Goal: Information Seeking & Learning: Check status

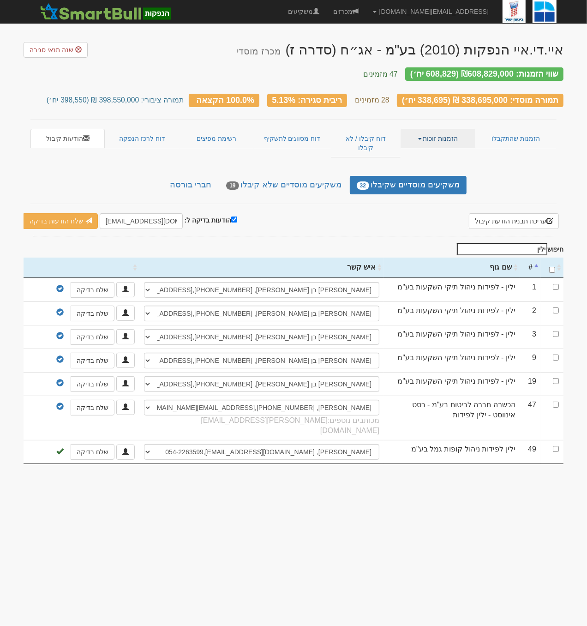
click at [447, 131] on link "הזמנות זוכות" at bounding box center [438, 138] width 74 height 19
click at [514, 132] on link "הזמנות שהתקבלו" at bounding box center [515, 138] width 81 height 19
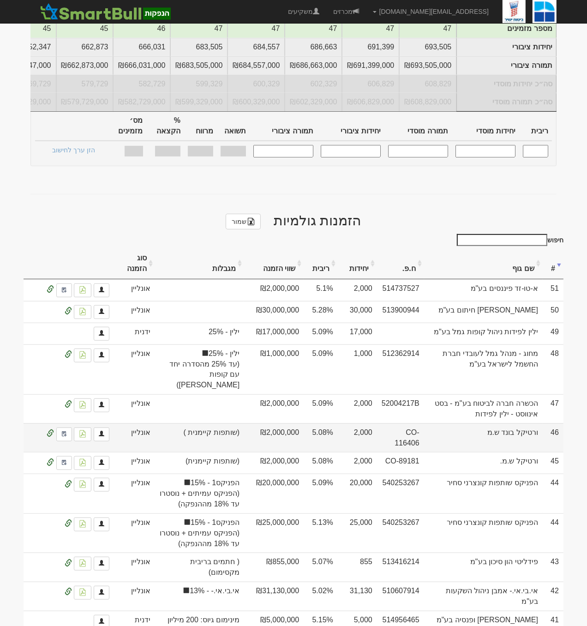
scroll to position [347, 0]
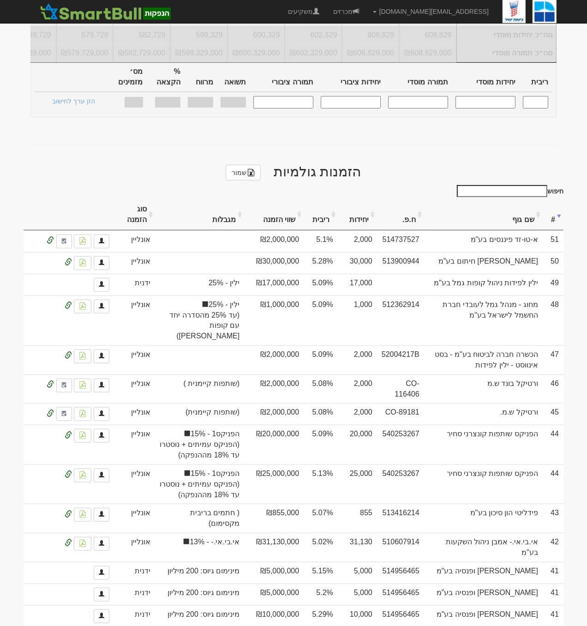
click at [524, 185] on input "חיפוש" at bounding box center [502, 191] width 90 height 12
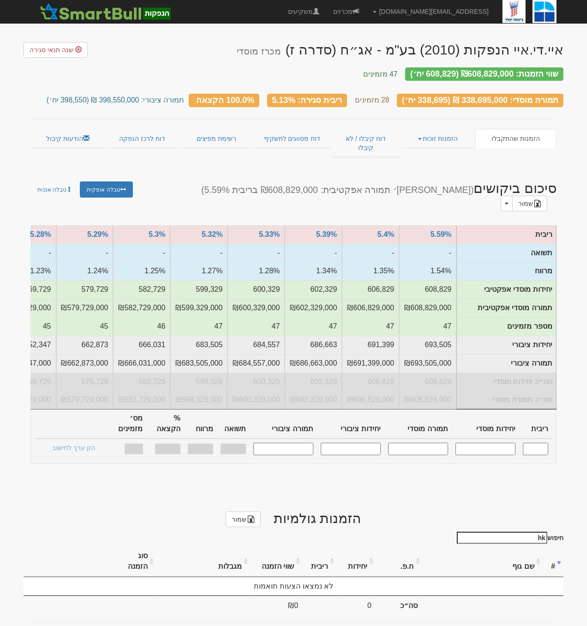
type input "h"
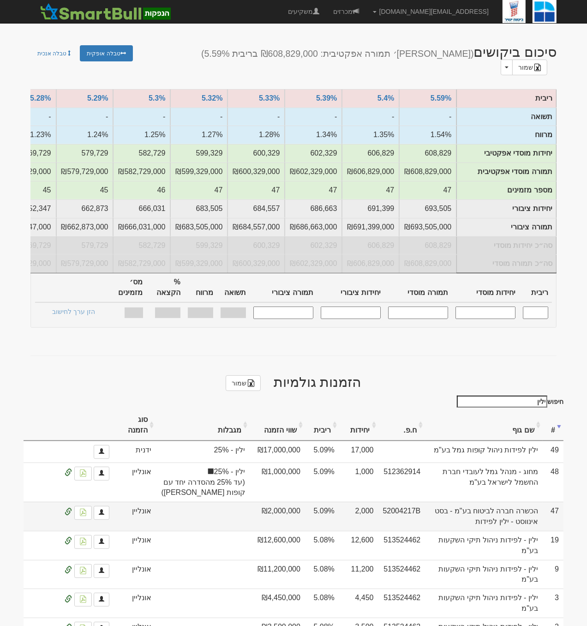
scroll to position [182, 0]
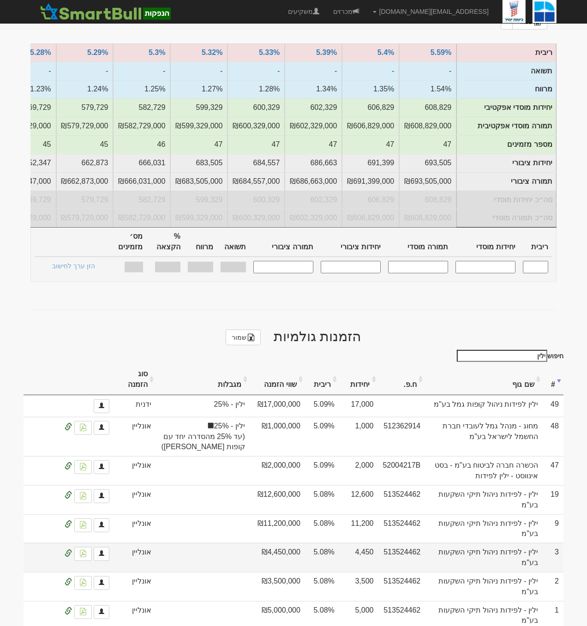
type input "ילין"
click at [275, 543] on td "₪4,450,000" at bounding box center [277, 557] width 55 height 29
click at [86, 547] on link at bounding box center [83, 554] width 18 height 14
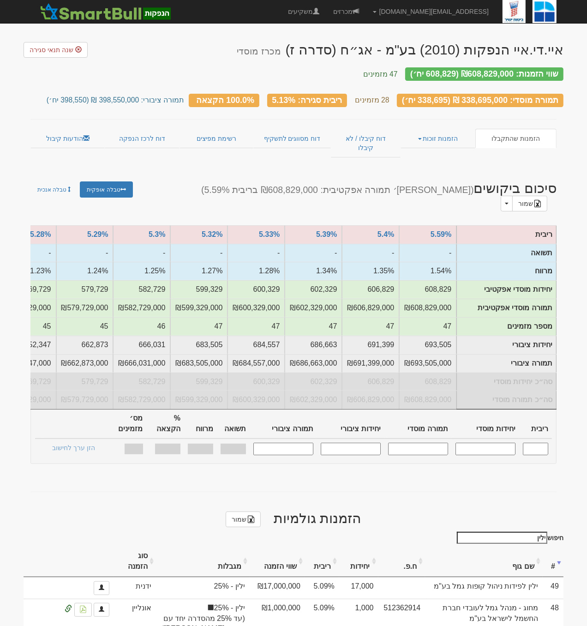
scroll to position [6, 0]
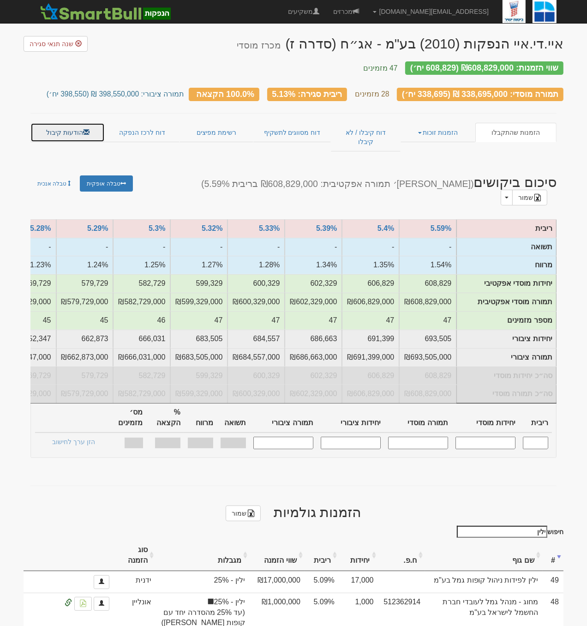
click at [91, 123] on link "הודעות קיבול" at bounding box center [67, 132] width 74 height 19
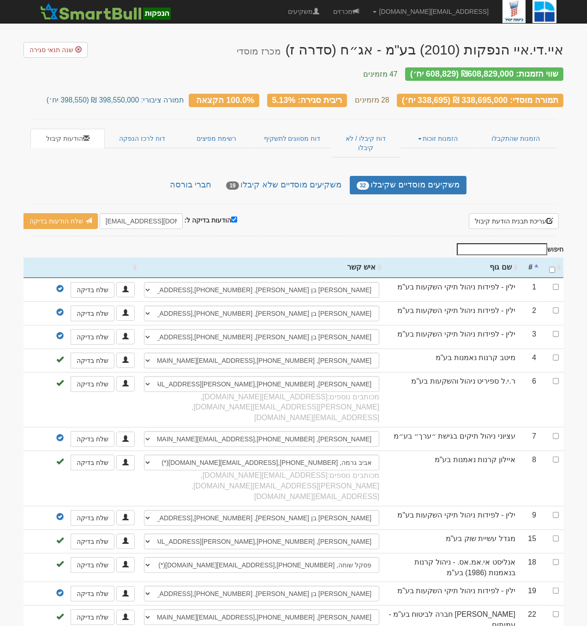
click at [493, 243] on input "חיפוש" at bounding box center [502, 249] width 90 height 12
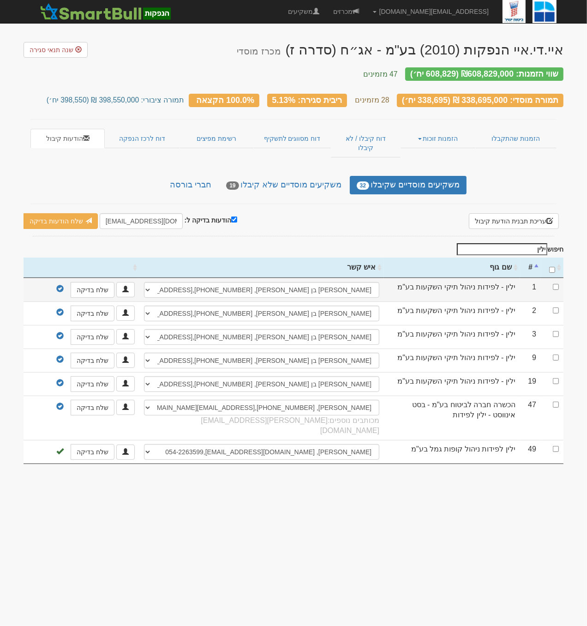
type input "ילין"
click at [202, 282] on select "אור פריש, 054-800-2014, frish@yl-invest.co.il פלג אמרוסי, 050-230-0912, peleg@y…" at bounding box center [261, 290] width 235 height 16
click at [205, 282] on select "אור פריש, 054-800-2014, frish@yl-invest.co.il פלג אמרוסי, 050-230-0912, peleg@y…" at bounding box center [261, 290] width 235 height 16
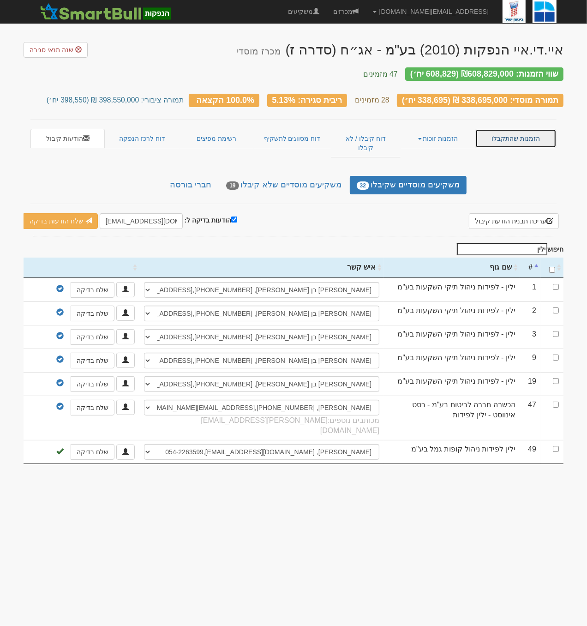
click at [510, 131] on link "הזמנות שהתקבלו" at bounding box center [515, 138] width 81 height 19
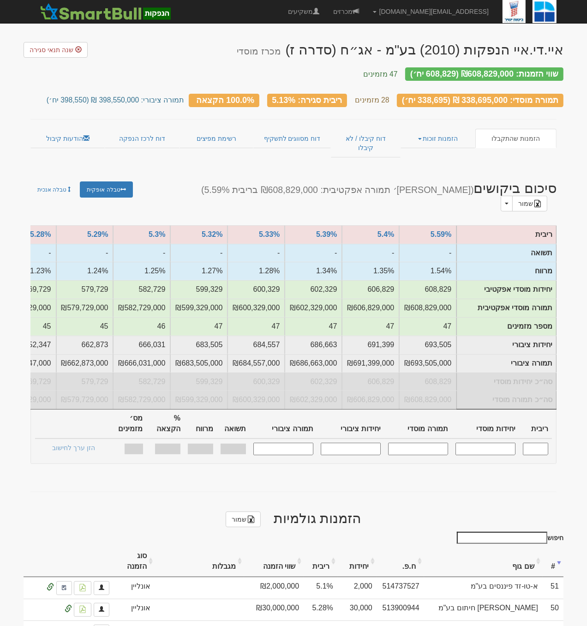
click at [518, 532] on input "חיפוש" at bounding box center [502, 538] width 90 height 12
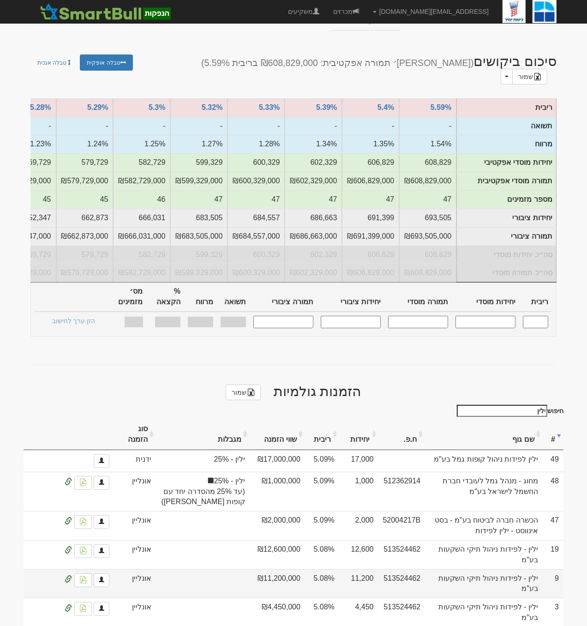
scroll to position [140, 0]
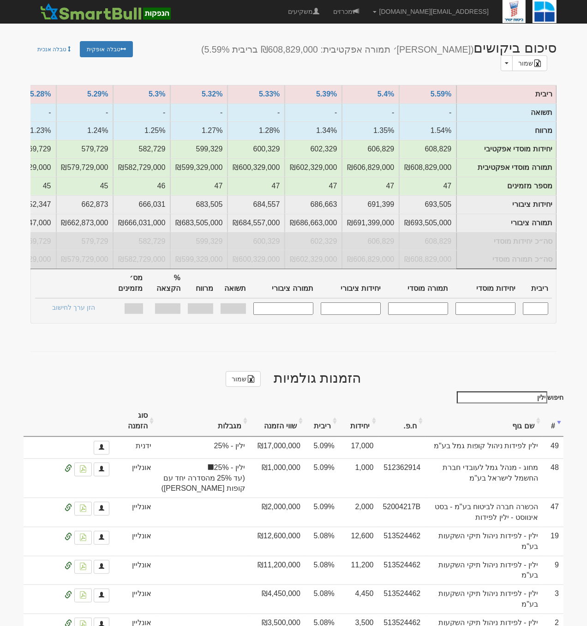
type input "ילין"
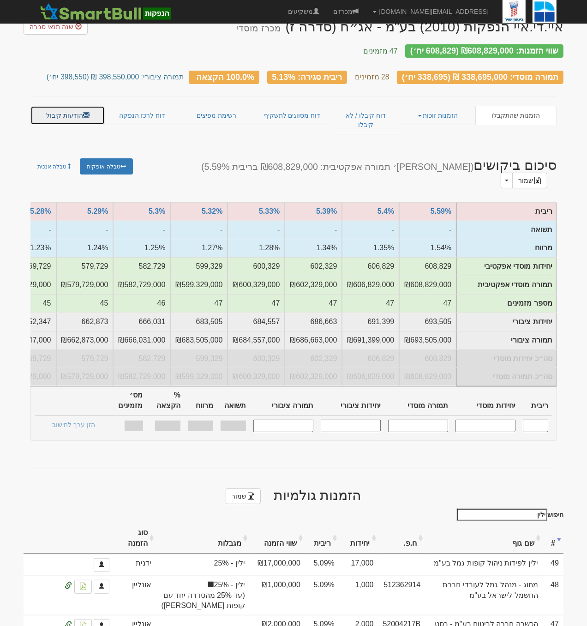
click at [62, 106] on link "הודעות קיבול" at bounding box center [67, 115] width 74 height 19
